Goal: Find specific page/section: Find specific page/section

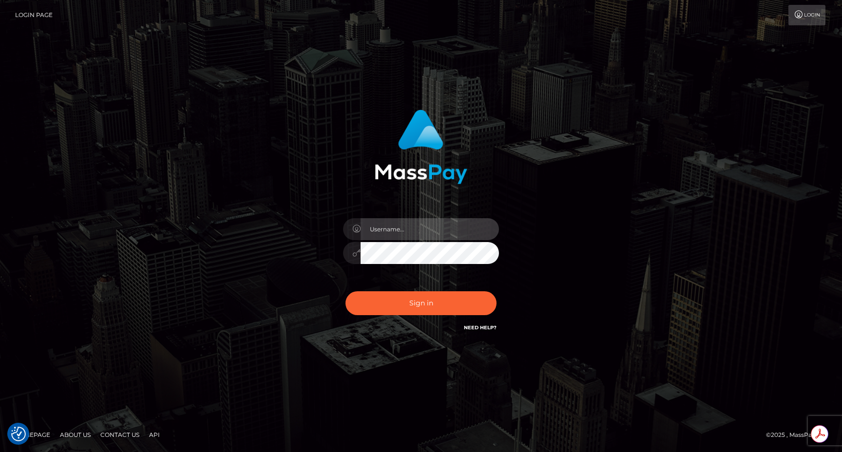
type input "egblue"
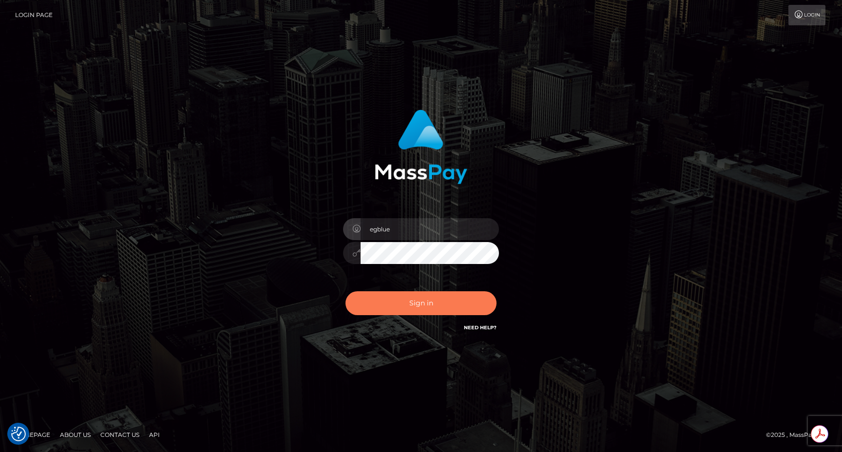
click at [405, 292] on button "Sign in" at bounding box center [421, 304] width 151 height 24
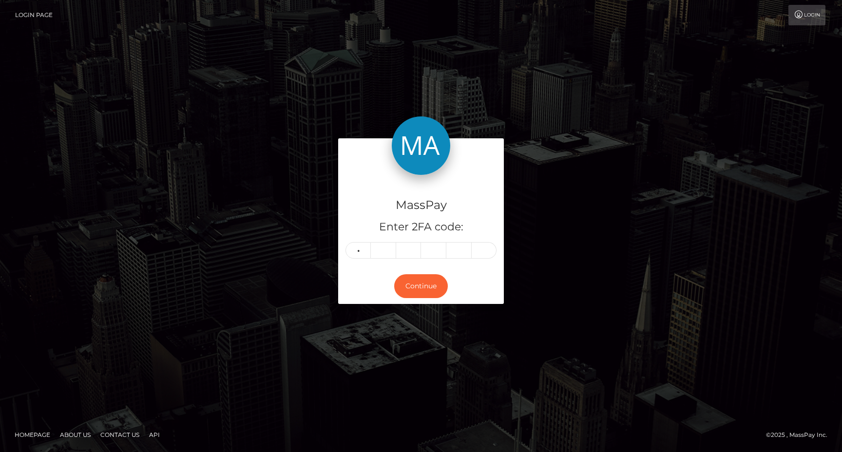
type input "3"
type input "7"
type input "6"
type input "2"
type input "6"
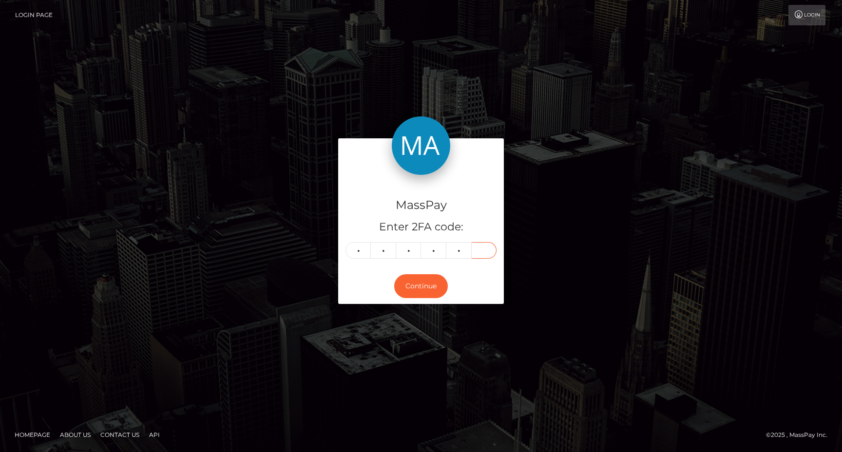
type input "9"
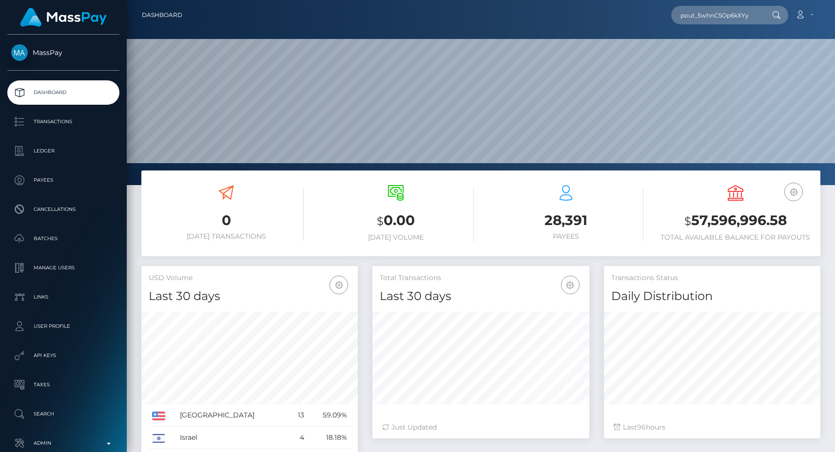
scroll to position [173, 217]
type input "pout_5whnCSOp6kXYy"
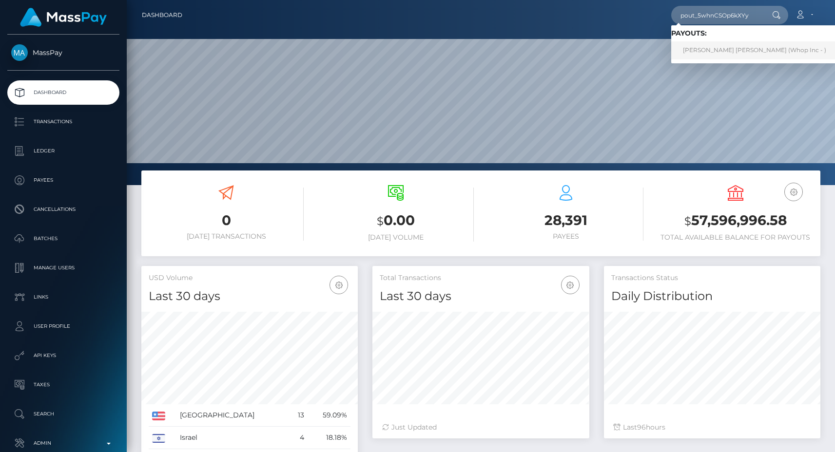
click at [757, 52] on link "JOHN SOU YIP LEE (Whop Inc - )" at bounding box center [754, 50] width 167 height 18
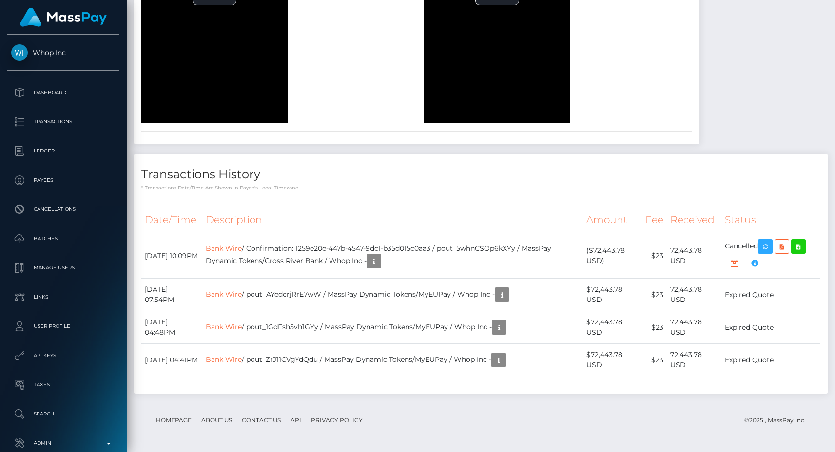
scroll to position [1417, 0]
